Goal: Task Accomplishment & Management: Use online tool/utility

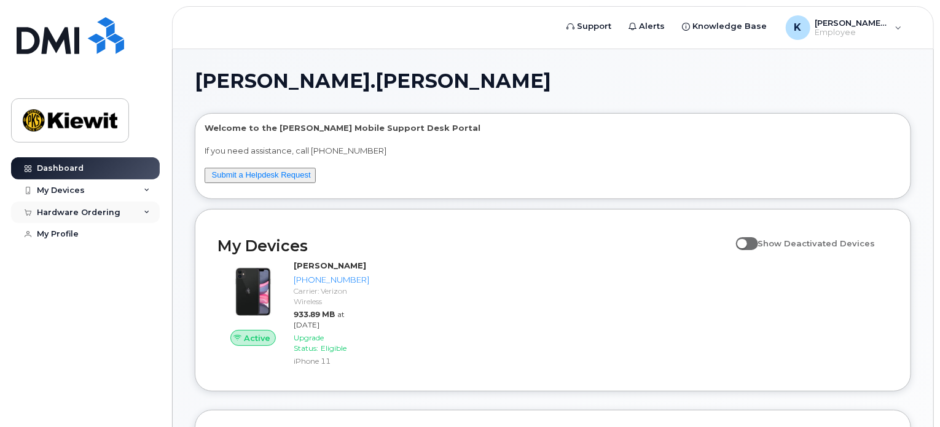
click at [145, 211] on icon at bounding box center [147, 213] width 6 height 6
click at [61, 226] on link "New Order" at bounding box center [96, 234] width 127 height 23
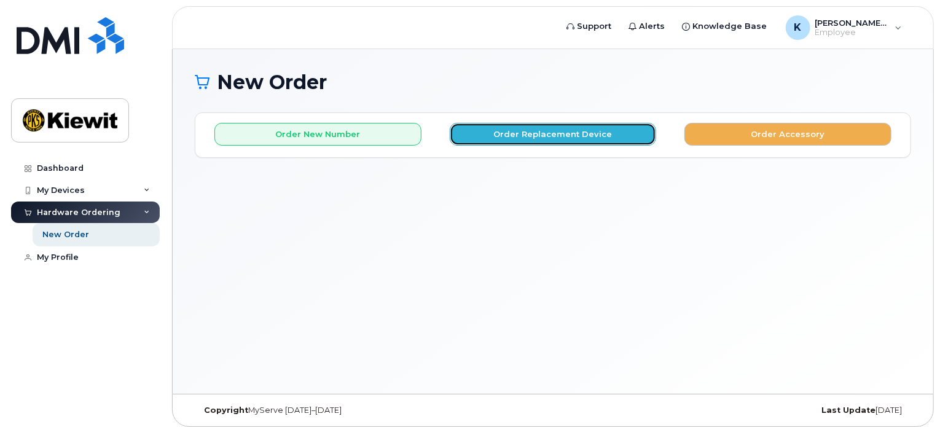
click at [490, 142] on button "Order Replacement Device" at bounding box center [553, 134] width 207 height 23
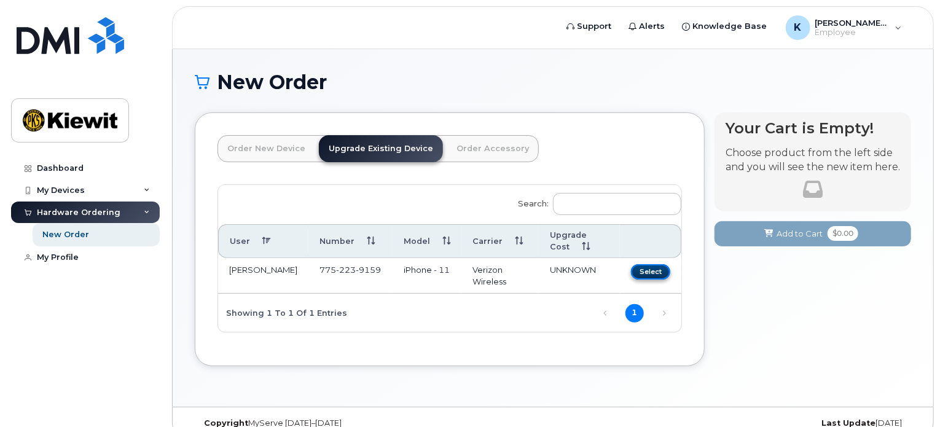
click at [643, 270] on button "Select" at bounding box center [650, 271] width 39 height 15
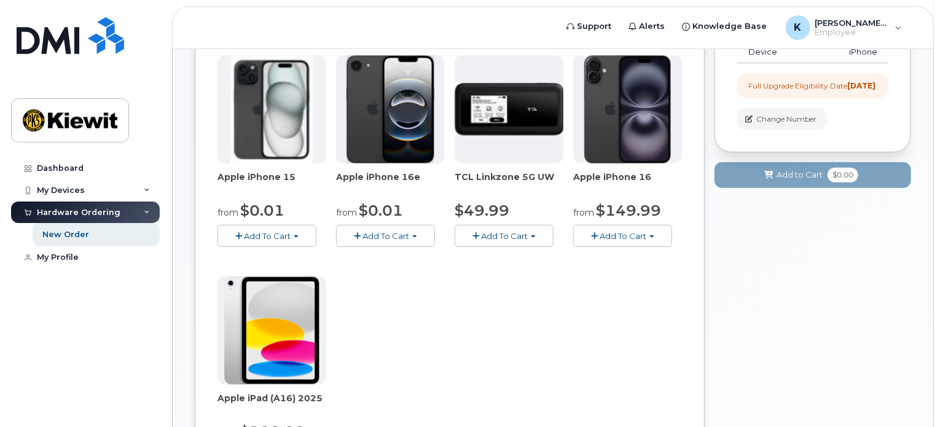
scroll to position [307, 0]
